Goal: Transaction & Acquisition: Purchase product/service

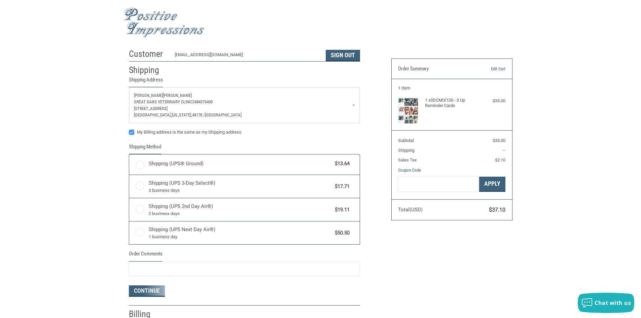
radio input "true"
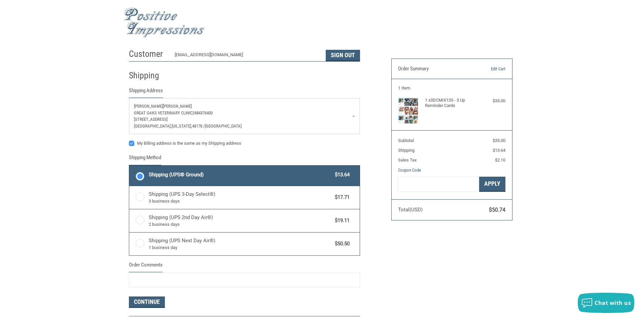
click at [172, 25] on img at bounding box center [164, 23] width 81 height 30
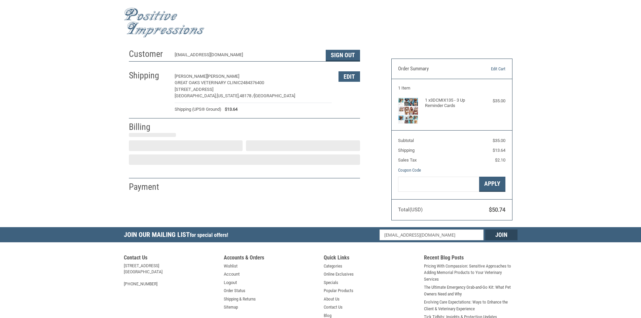
select select "US"
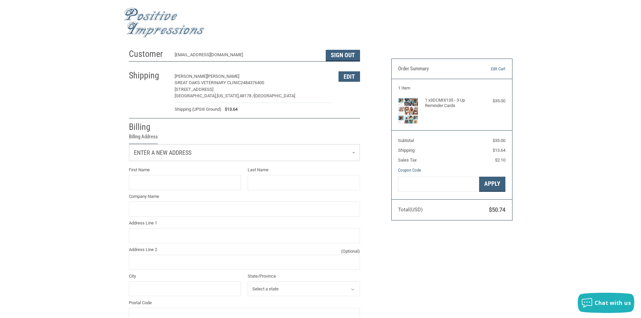
click at [210, 153] on link "Enter a new address" at bounding box center [244, 152] width 230 height 16
click at [177, 187] on span "Great Oaks Veterinary Clinic" at bounding box center [165, 187] width 59 height 5
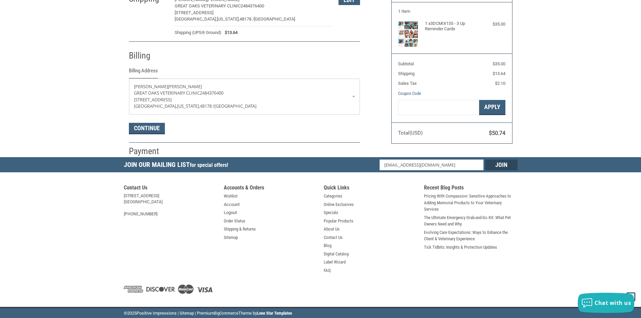
scroll to position [77, 0]
click at [143, 133] on button "Continue" at bounding box center [147, 128] width 36 height 11
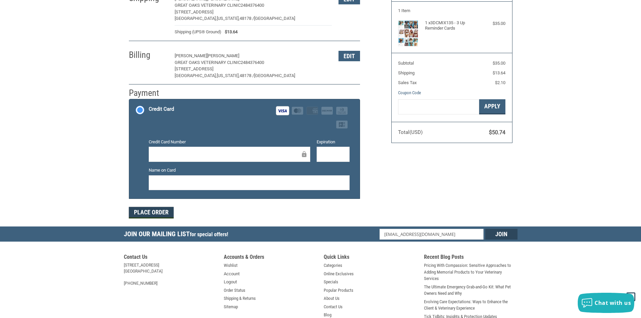
click at [143, 211] on button "Place Order" at bounding box center [151, 212] width 45 height 11
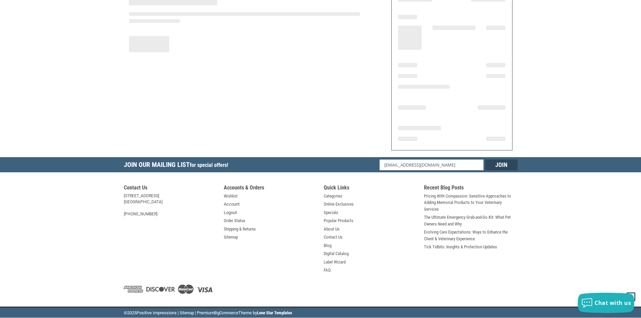
scroll to position [69, 0]
